Goal: Navigation & Orientation: Find specific page/section

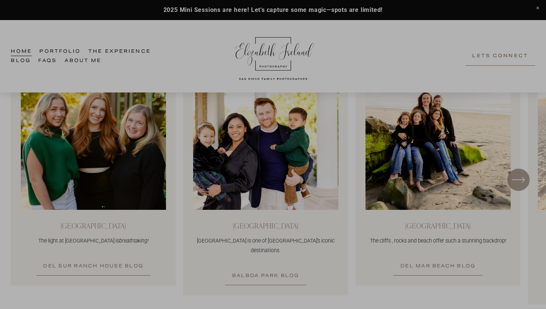
scroll to position [608, 0]
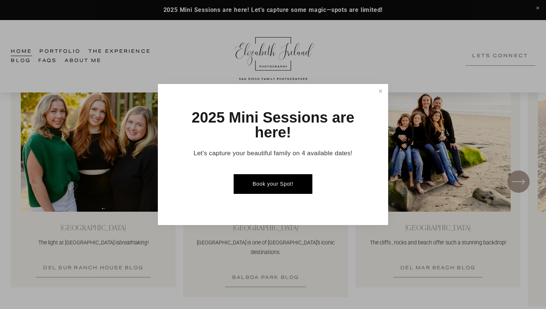
click at [257, 182] on link "Book your Spot!" at bounding box center [273, 184] width 78 height 20
click at [272, 194] on ul "Book your Spot!" at bounding box center [273, 184] width 178 height 30
click at [269, 189] on link "Book your Spot!" at bounding box center [273, 184] width 78 height 20
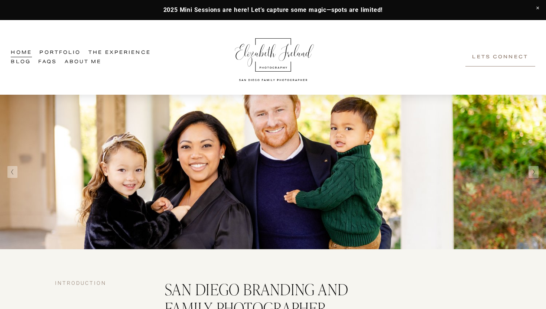
click at [0, 0] on span "Family Experience" at bounding box center [0, 0] width 0 height 0
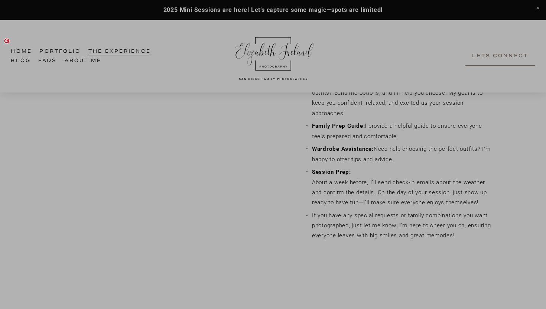
scroll to position [638, 0]
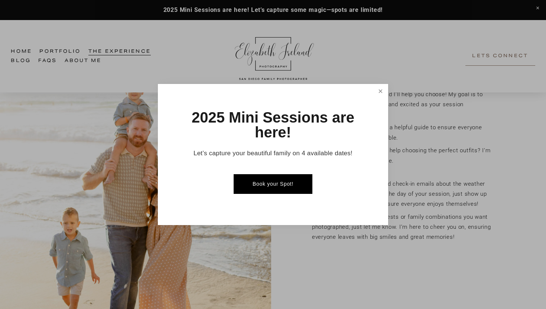
click at [380, 95] on link "Close" at bounding box center [380, 91] width 13 height 13
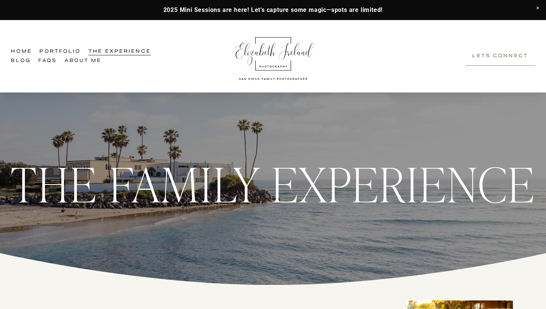
scroll to position [0, 0]
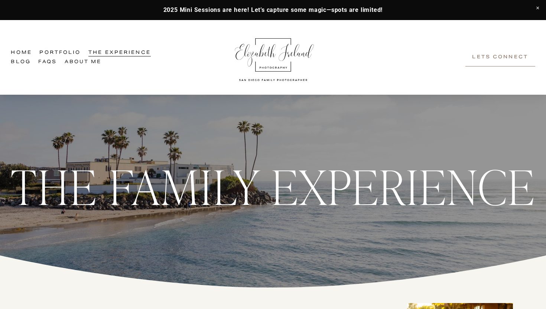
click at [78, 64] on link "About Me" at bounding box center [83, 62] width 37 height 9
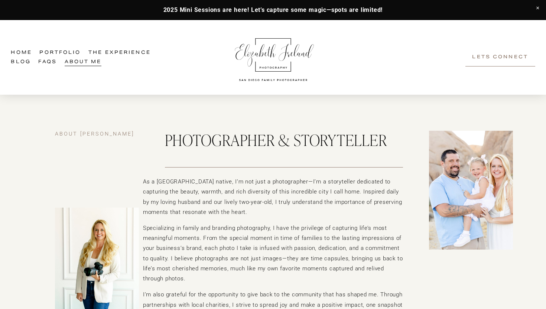
click at [53, 50] on link "Portfolio" at bounding box center [59, 52] width 41 height 9
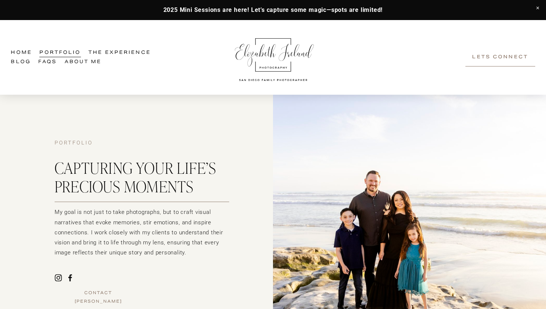
click at [270, 78] on img at bounding box center [273, 57] width 85 height 53
